Goal: Register for event/course

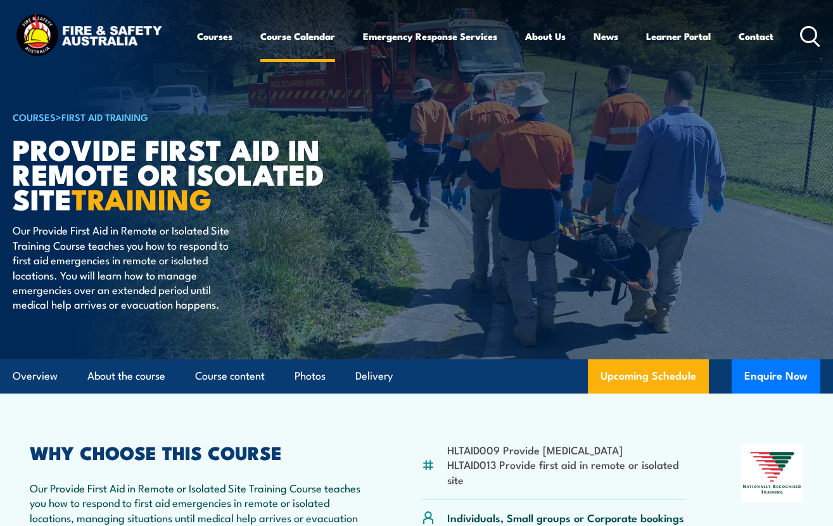
click at [294, 35] on link "Course Calendar" at bounding box center [297, 36] width 75 height 30
click at [295, 46] on link "Course Calendar" at bounding box center [297, 36] width 75 height 30
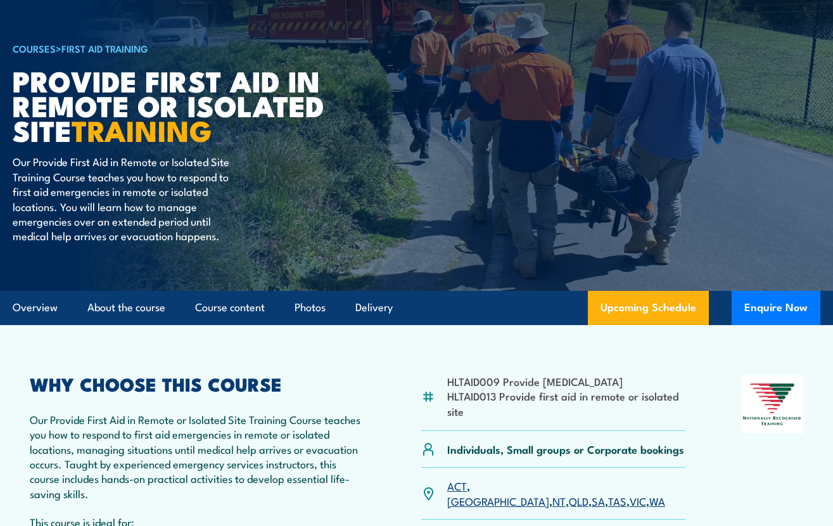
scroll to position [253, 0]
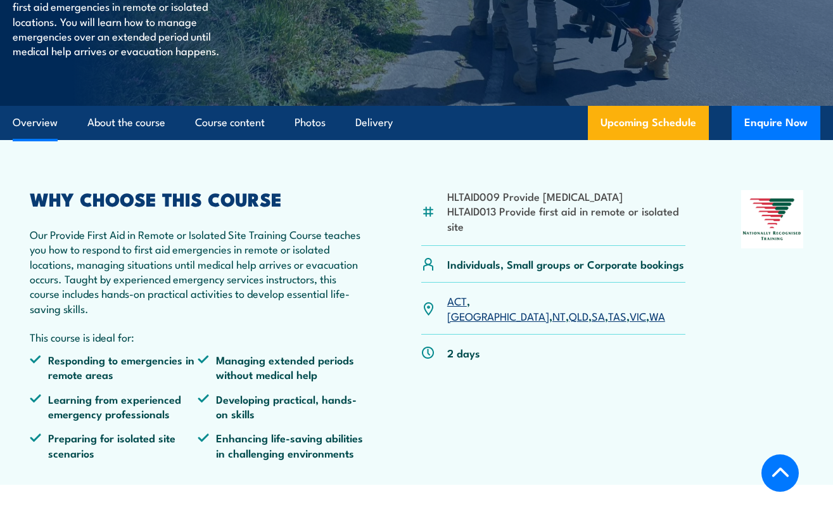
click at [569, 315] on link "QLD" at bounding box center [579, 315] width 20 height 15
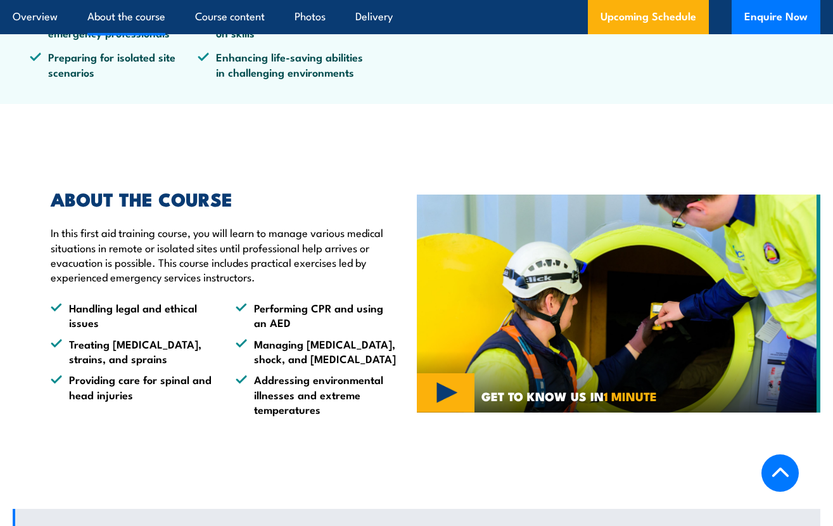
scroll to position [886, 0]
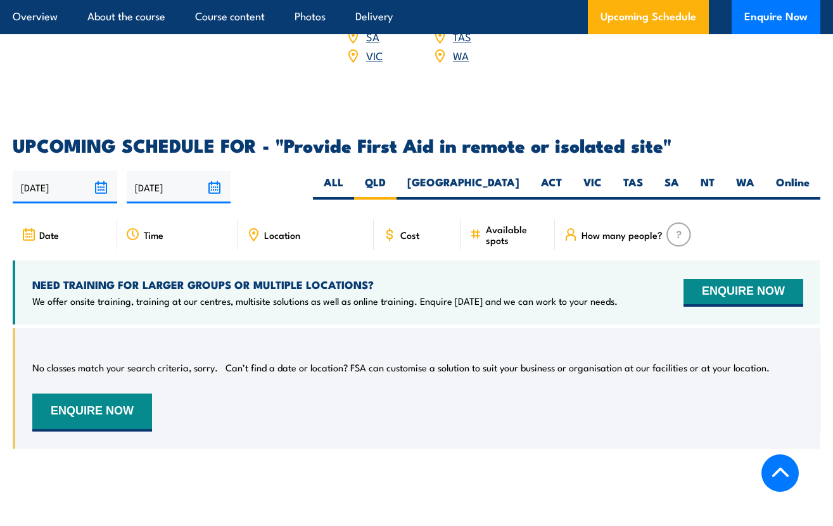
scroll to position [2041, 0]
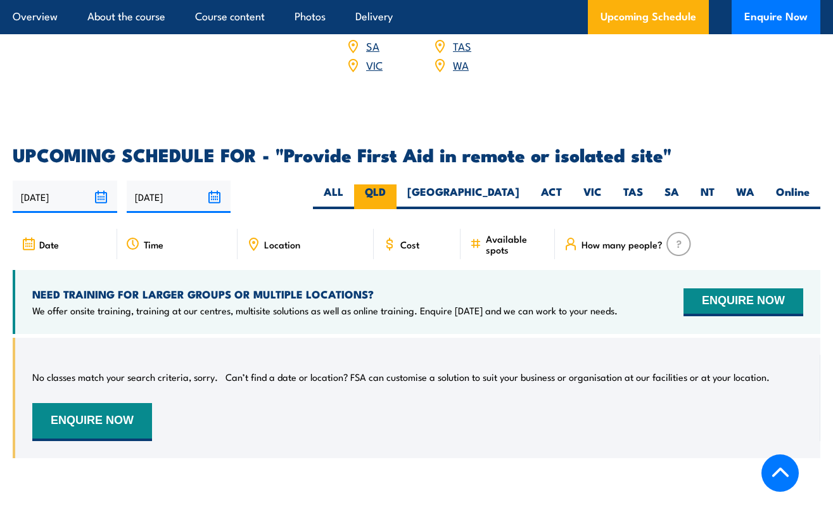
click at [396, 184] on label "QLD" at bounding box center [375, 196] width 42 height 25
click at [394, 184] on input "QLD" at bounding box center [390, 188] width 8 height 8
click at [503, 184] on label "[GEOGRAPHIC_DATA]" at bounding box center [463, 196] width 134 height 25
click at [519, 184] on input "[GEOGRAPHIC_DATA]" at bounding box center [523, 188] width 8 height 8
radio input "true"
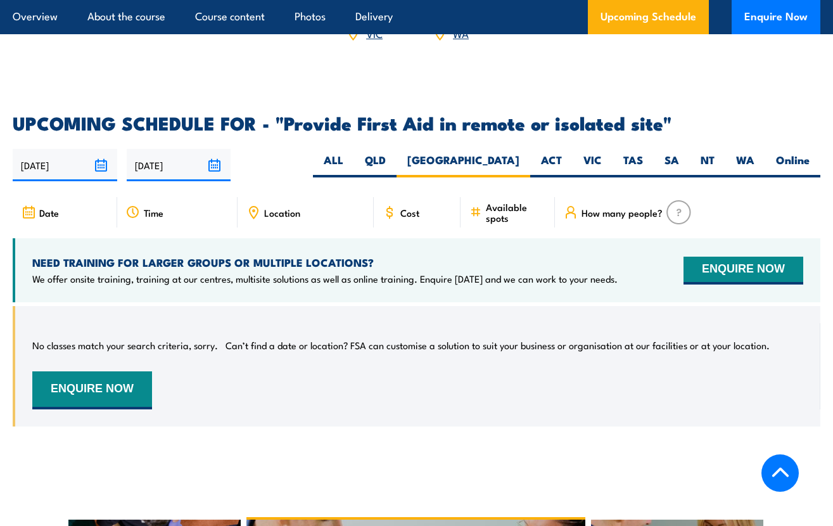
scroll to position [2041, 0]
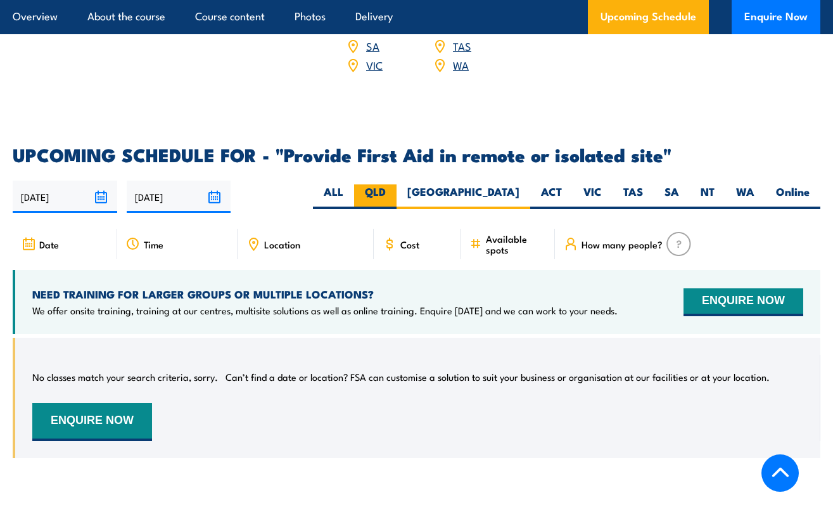
click at [396, 184] on label "QLD" at bounding box center [375, 196] width 42 height 25
click at [394, 184] on input "QLD" at bounding box center [390, 188] width 8 height 8
radio input "true"
